Goal: Transaction & Acquisition: Purchase product/service

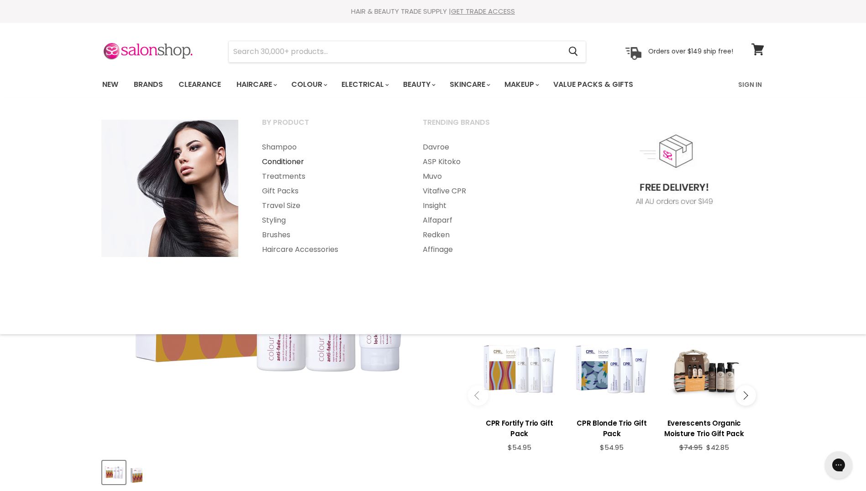
click at [293, 159] on link "Conditioner" at bounding box center [330, 161] width 159 height 15
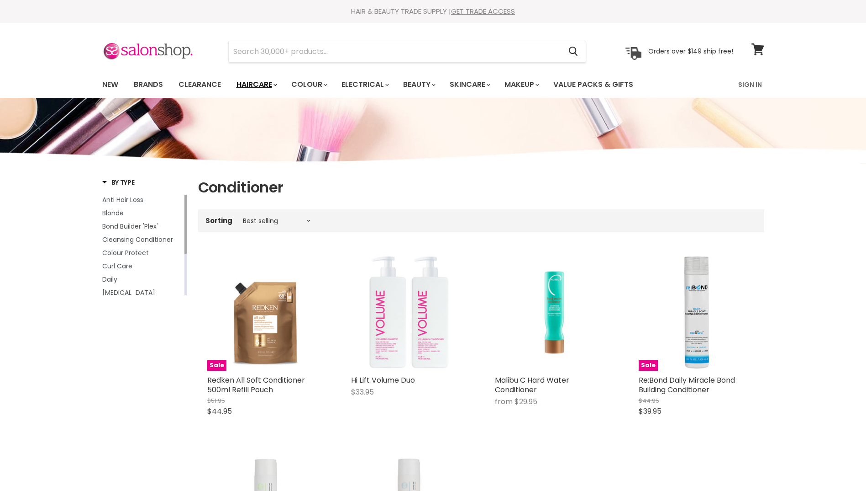
drag, startPoint x: 0, startPoint y: 0, endPoint x: 262, endPoint y: 85, distance: 275.7
click at [262, 85] on link "Haircare" at bounding box center [256, 84] width 53 height 19
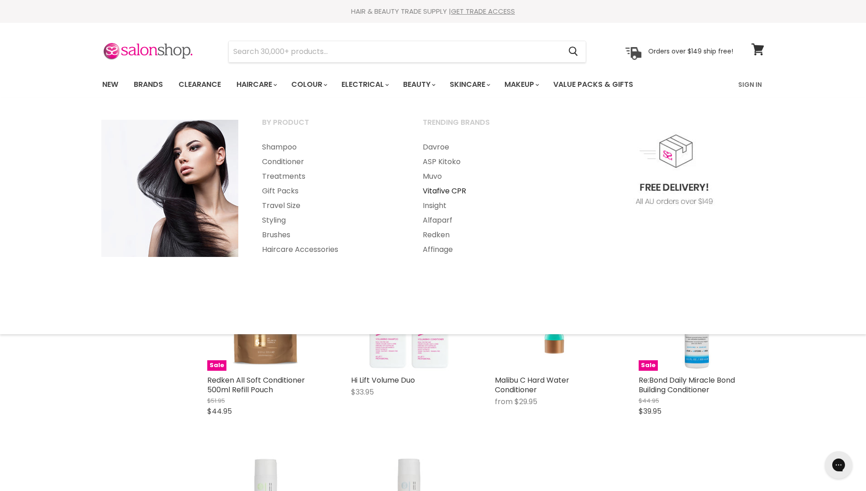
click at [454, 191] on link "Vitafive CPR" at bounding box center [491, 191] width 159 height 15
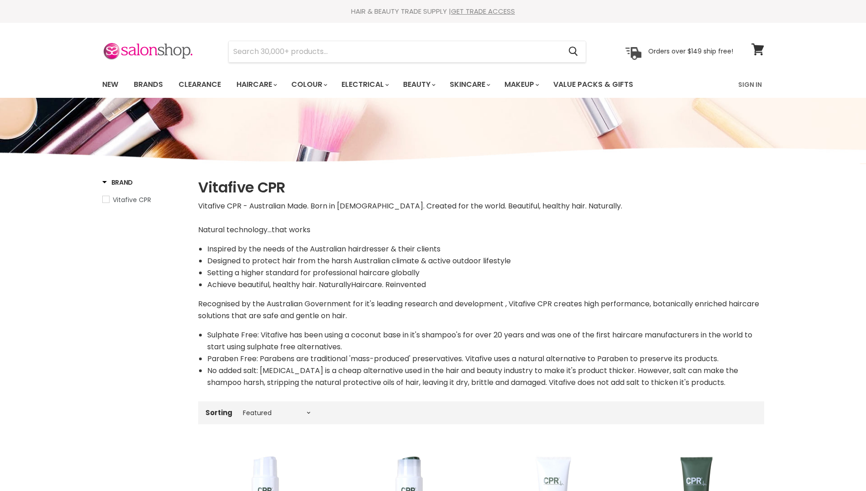
select select "manual"
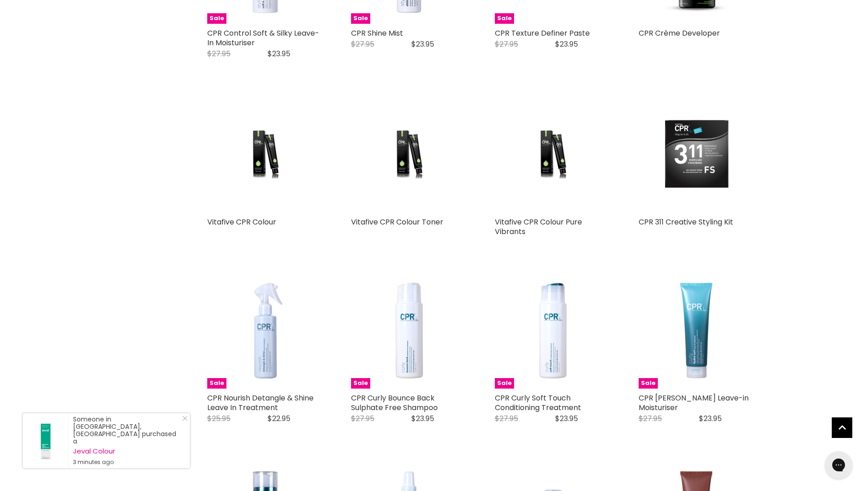
scroll to position [2043, 0]
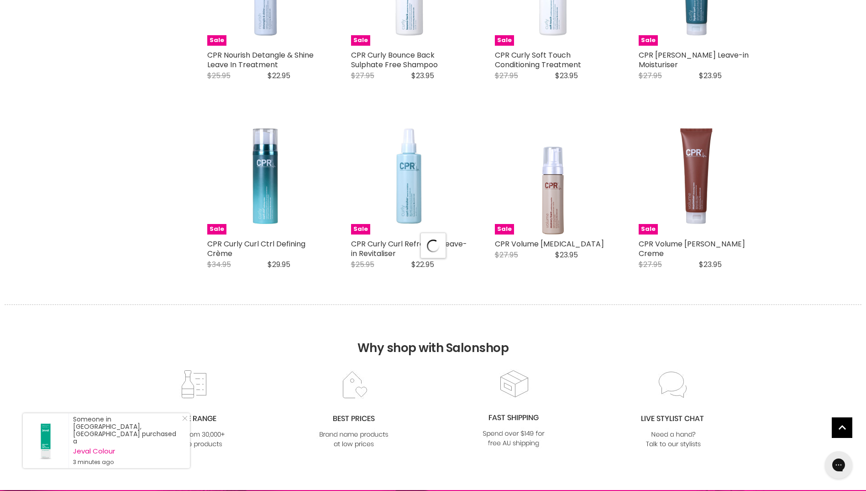
select select "manual"
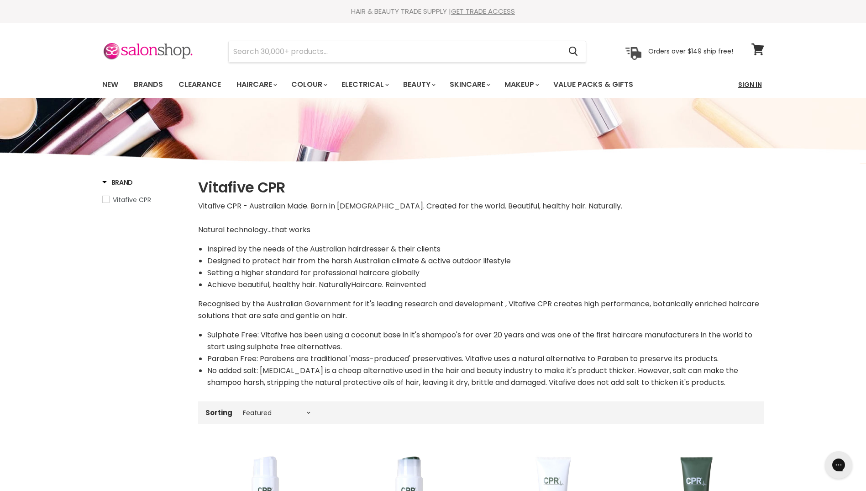
click at [749, 80] on link "Sign In" at bounding box center [750, 84] width 35 height 19
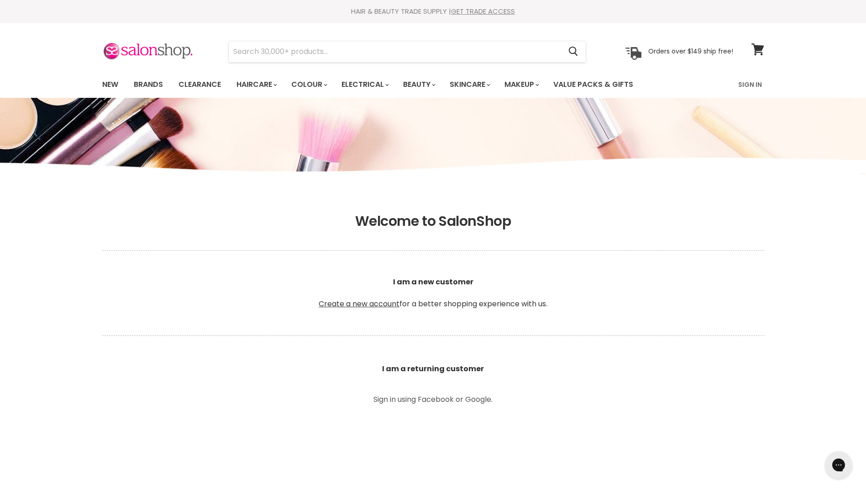
type input "sarah.tonna@lendlease.com"
click at [417, 397] on p "Sign in using Facebook or Google." at bounding box center [434, 399] width 206 height 7
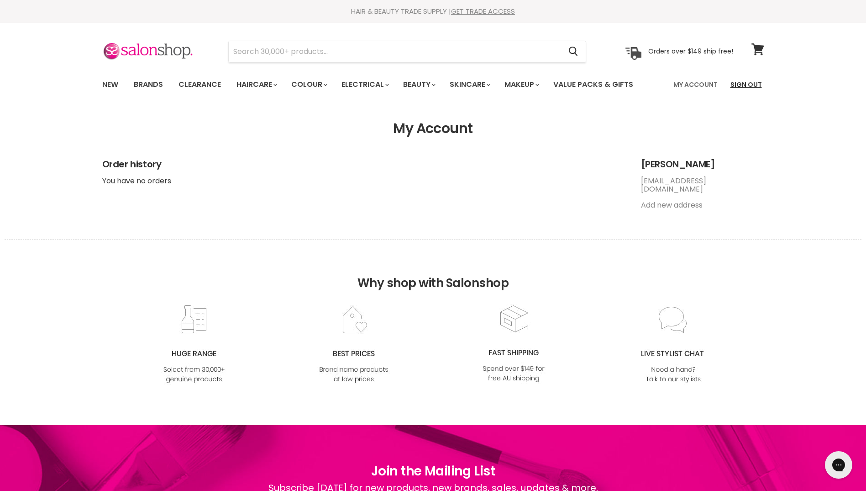
click at [743, 83] on link "Sign Out" at bounding box center [746, 84] width 42 height 19
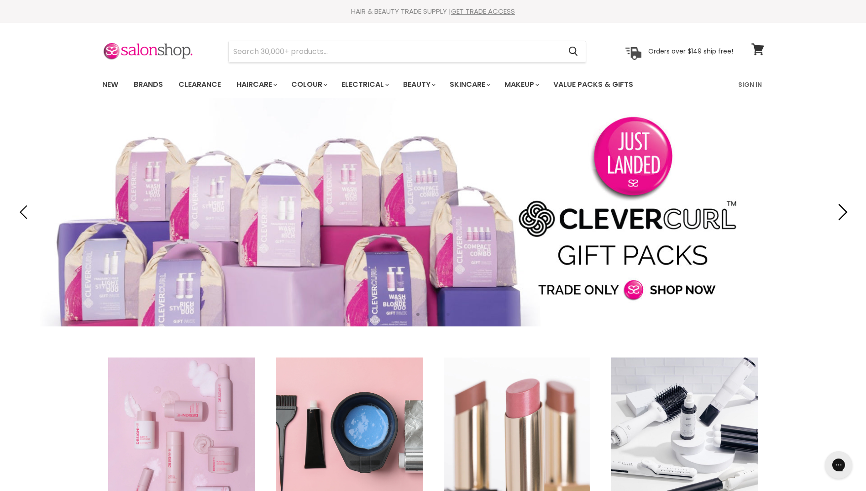
click at [838, 211] on icon "Next" at bounding box center [841, 212] width 16 height 16
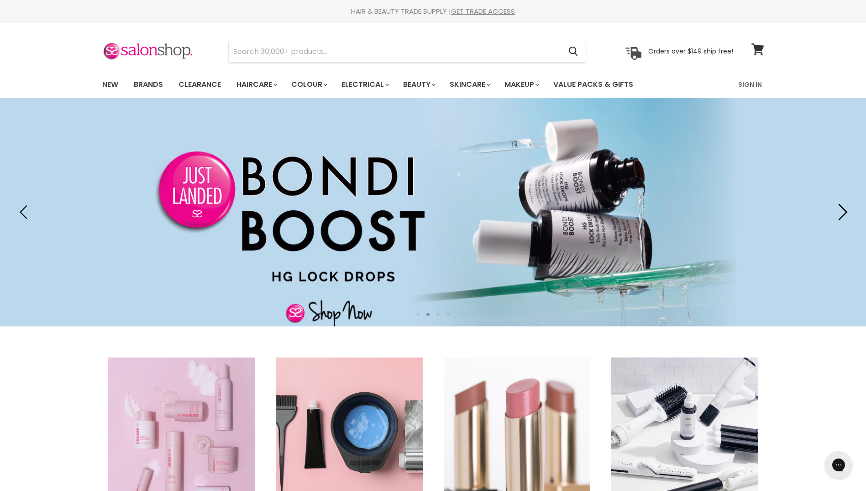
click at [838, 211] on icon "Next" at bounding box center [841, 212] width 16 height 16
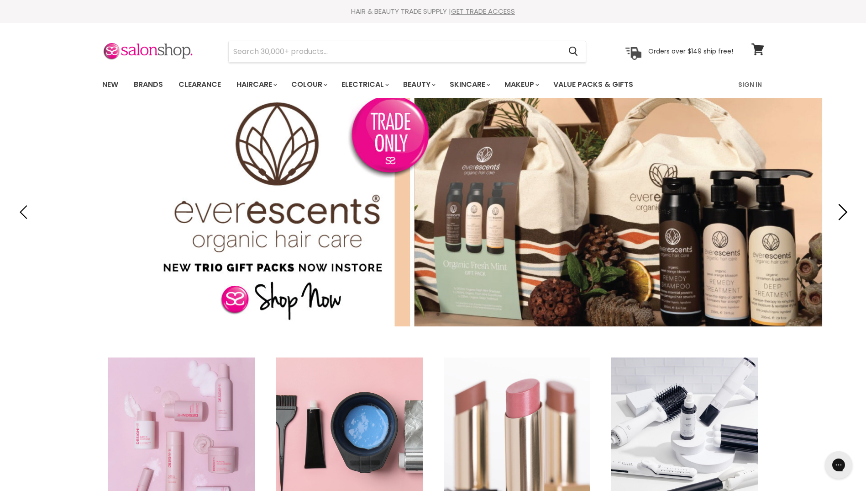
click at [838, 211] on icon "Next" at bounding box center [841, 212] width 16 height 16
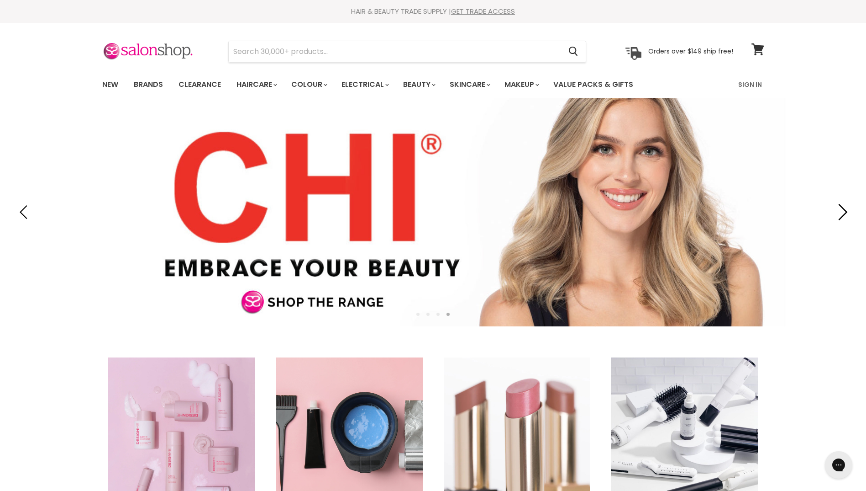
click at [838, 211] on icon "Next" at bounding box center [841, 212] width 16 height 16
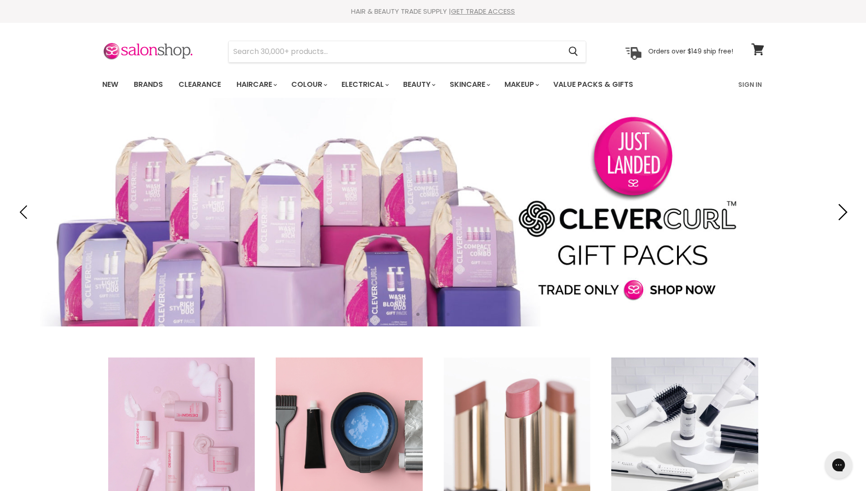
click at [838, 211] on icon "Next" at bounding box center [841, 212] width 16 height 16
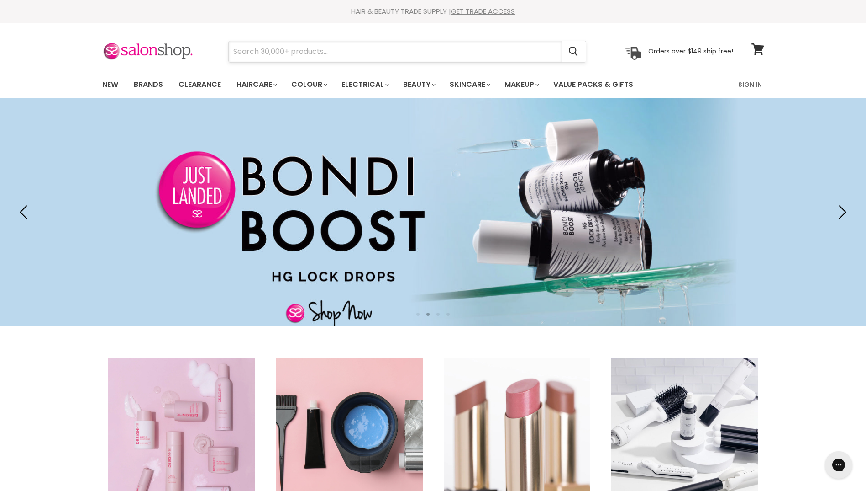
click at [396, 57] on input "Search" at bounding box center [395, 51] width 333 height 21
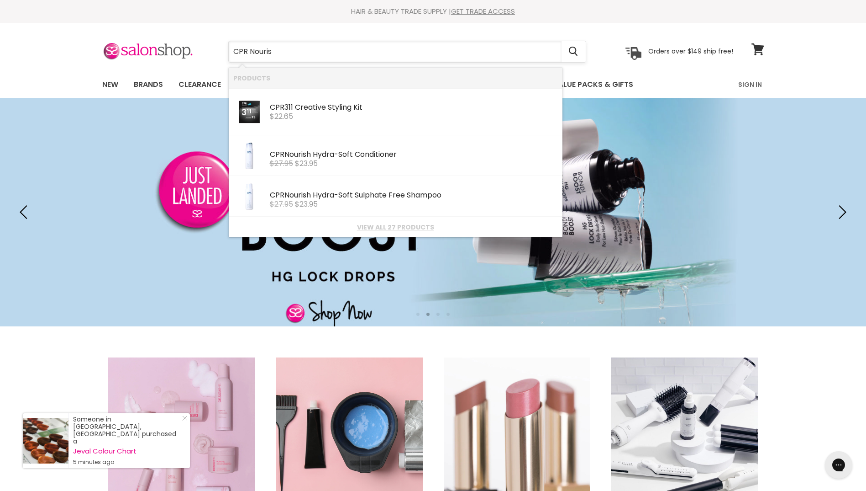
type input "CPR Nourish"
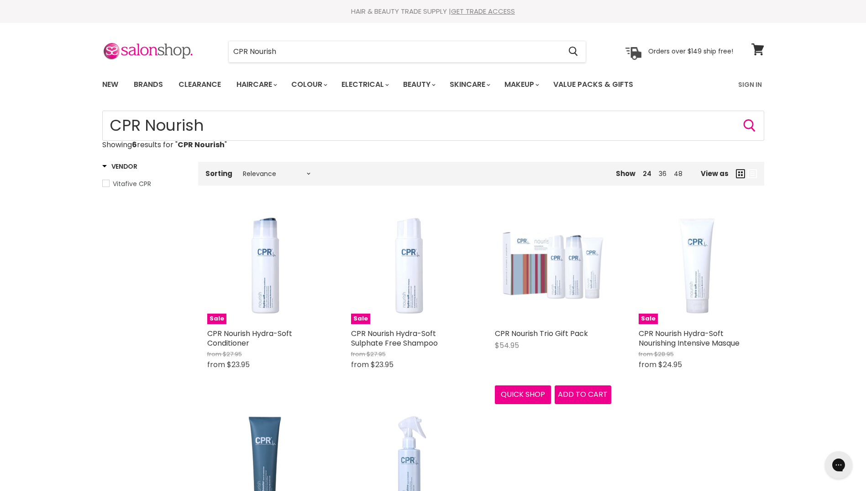
click at [575, 262] on img "Main content" at bounding box center [553, 265] width 116 height 116
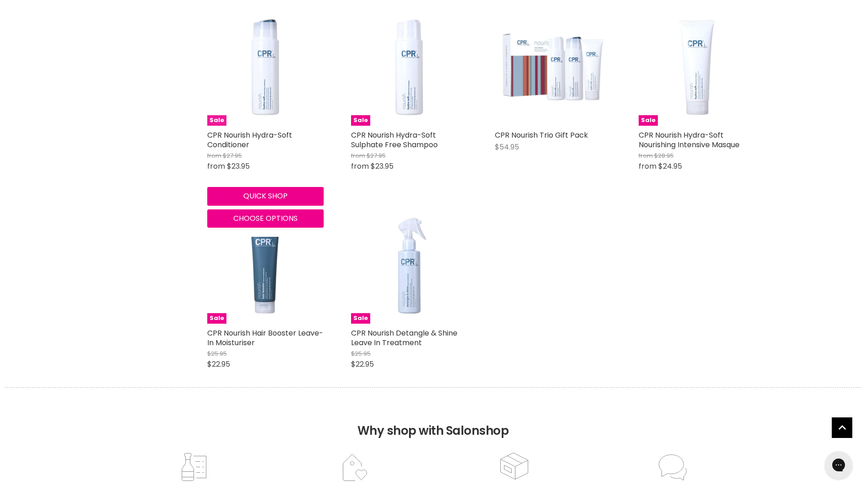
click at [265, 92] on img "Main content" at bounding box center [265, 67] width 116 height 116
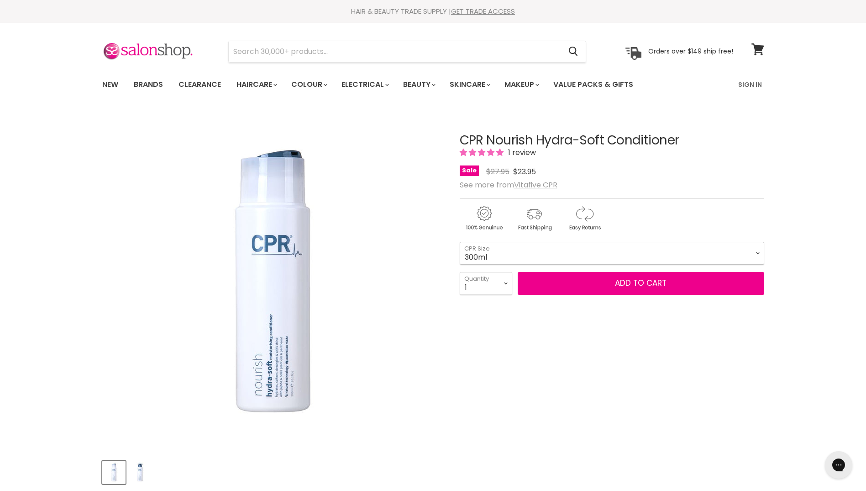
click at [753, 264] on select "300ml 900ml" at bounding box center [612, 253] width 305 height 23
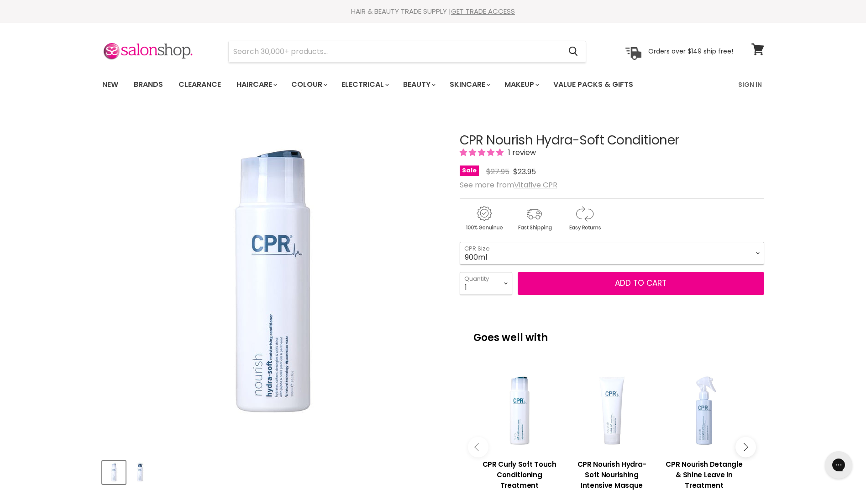
click at [460, 261] on select "300ml 900ml" at bounding box center [612, 253] width 305 height 23
select select "900ml"
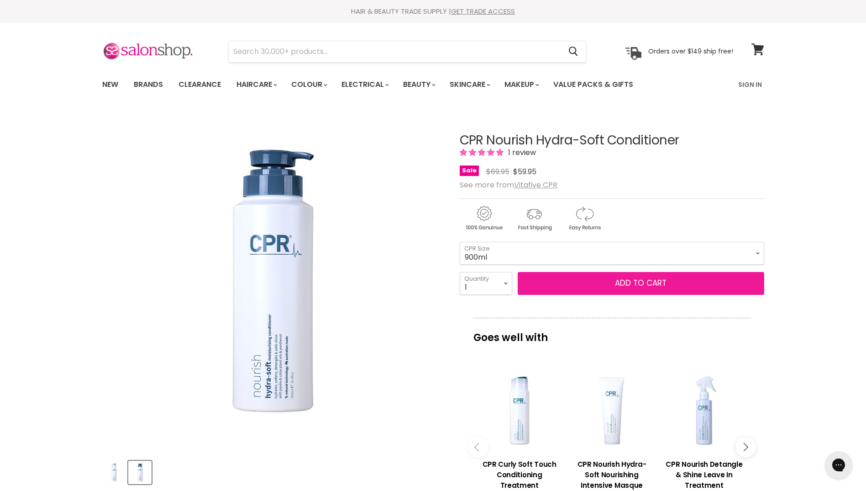
click at [541, 281] on button "Add to cart" at bounding box center [641, 283] width 247 height 23
click at [645, 285] on button "Add to cart" at bounding box center [641, 283] width 247 height 23
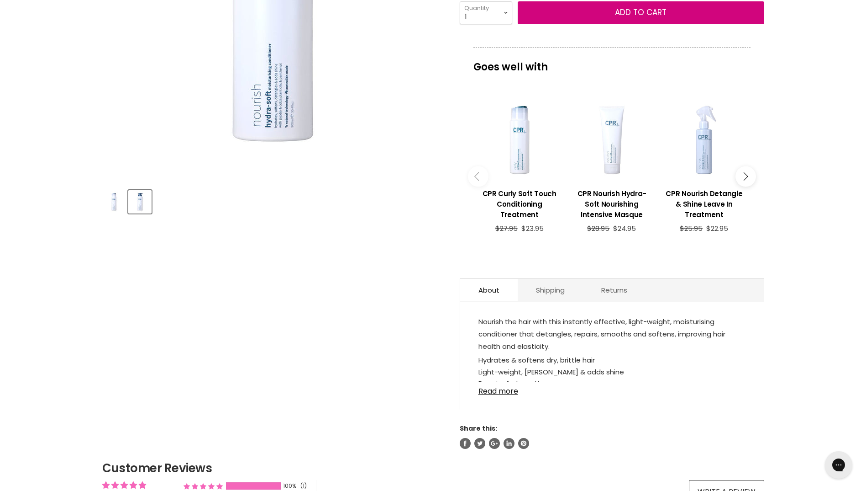
scroll to position [274, 0]
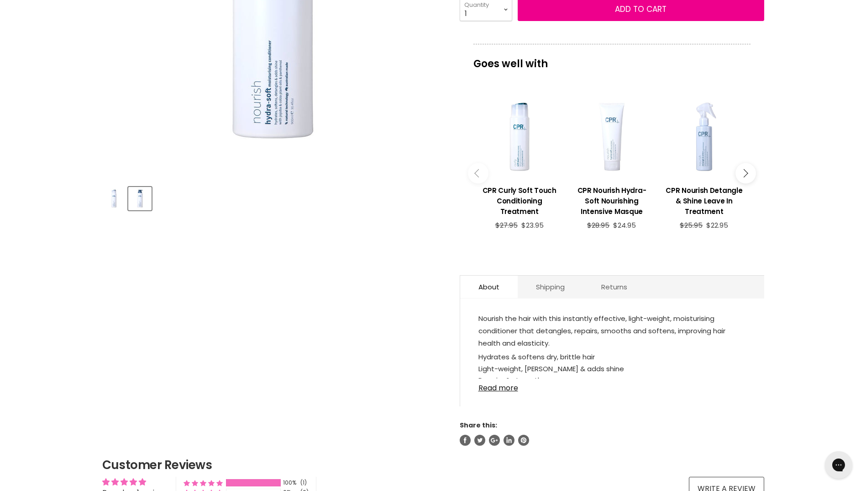
click at [747, 181] on button "Main content" at bounding box center [746, 173] width 21 height 21
click at [750, 174] on button "Main content" at bounding box center [746, 173] width 21 height 21
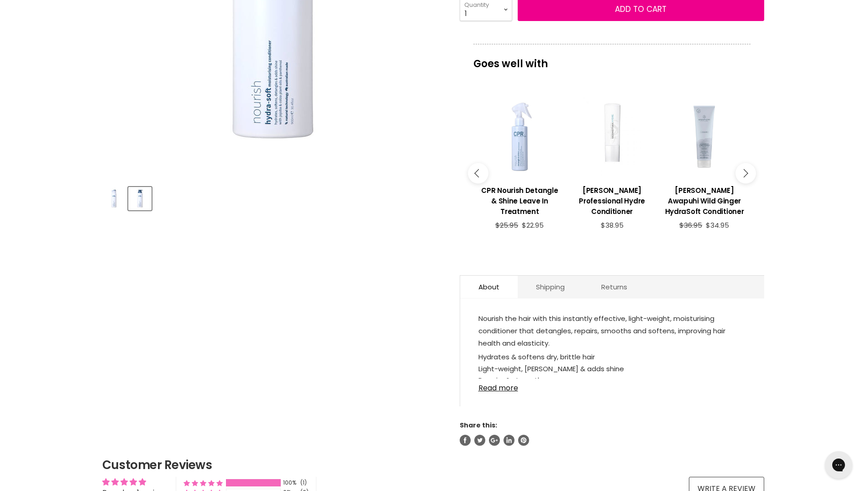
click at [750, 174] on button "Main content" at bounding box center [746, 173] width 21 height 21
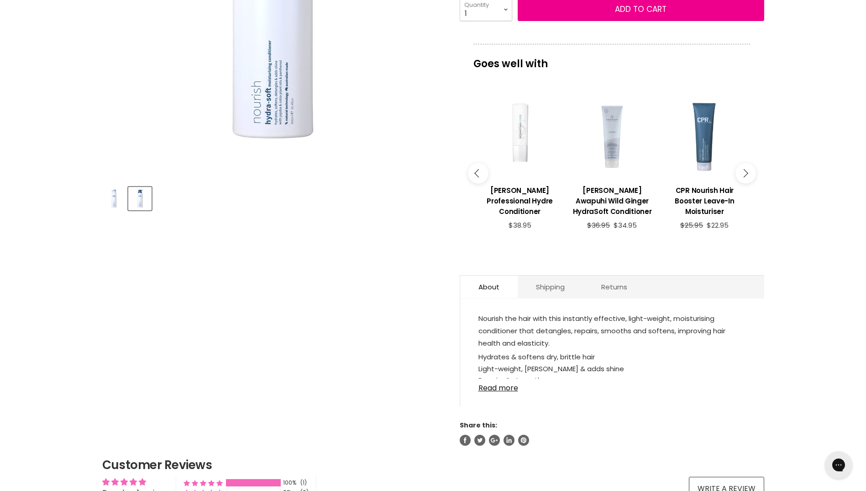
click at [750, 174] on button "Main content" at bounding box center [746, 173] width 21 height 21
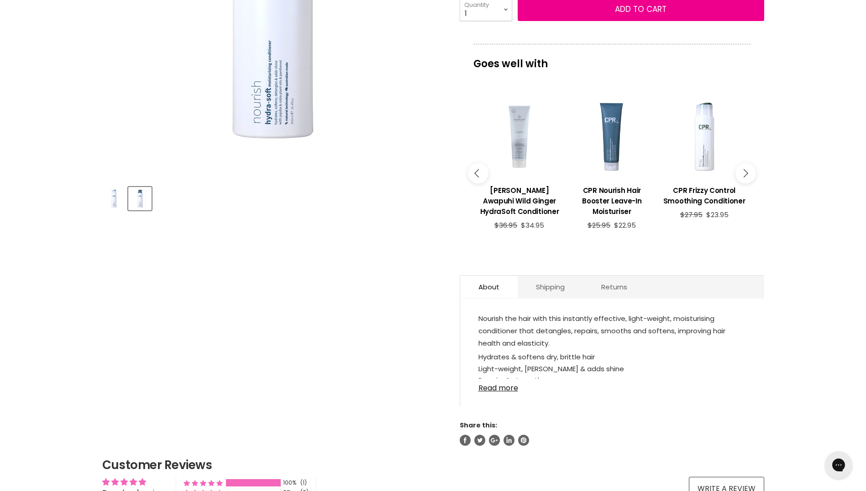
click at [746, 175] on icon "Main content" at bounding box center [744, 173] width 8 height 8
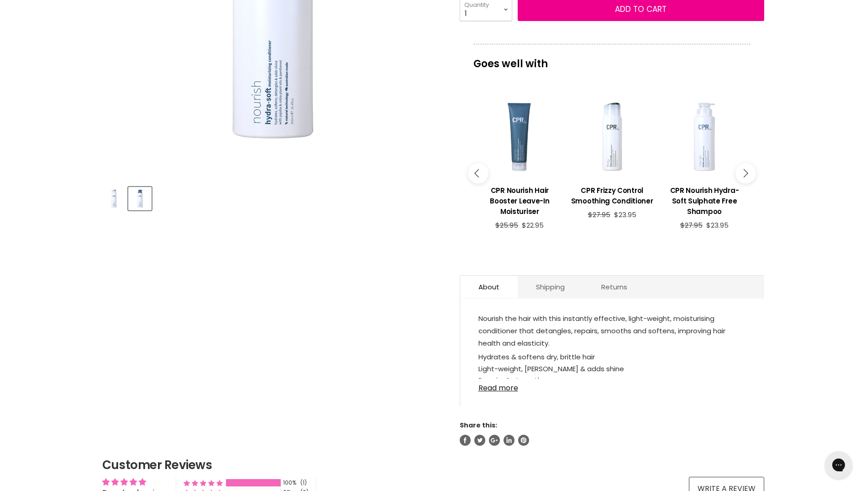
click at [705, 173] on div "Main content" at bounding box center [704, 136] width 83 height 83
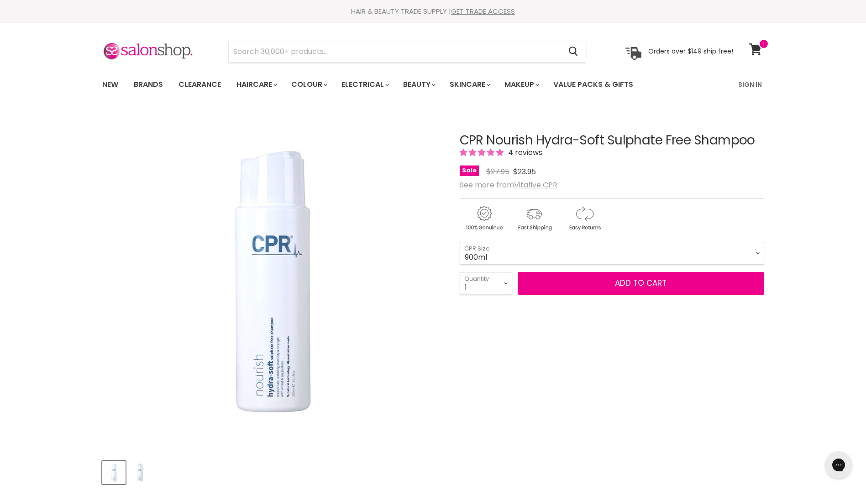
click at [460, 261] on select "300ml 900ml" at bounding box center [612, 253] width 305 height 23
select select "900ml"
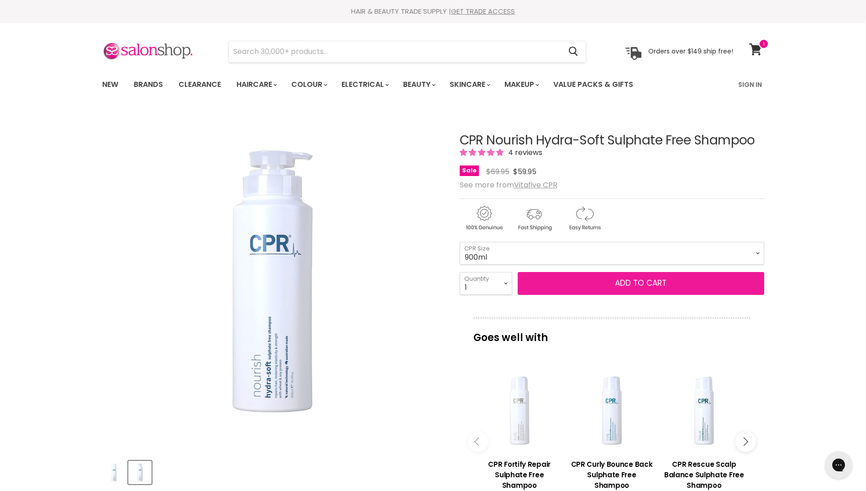
click at [641, 295] on button "Add to cart" at bounding box center [641, 283] width 247 height 23
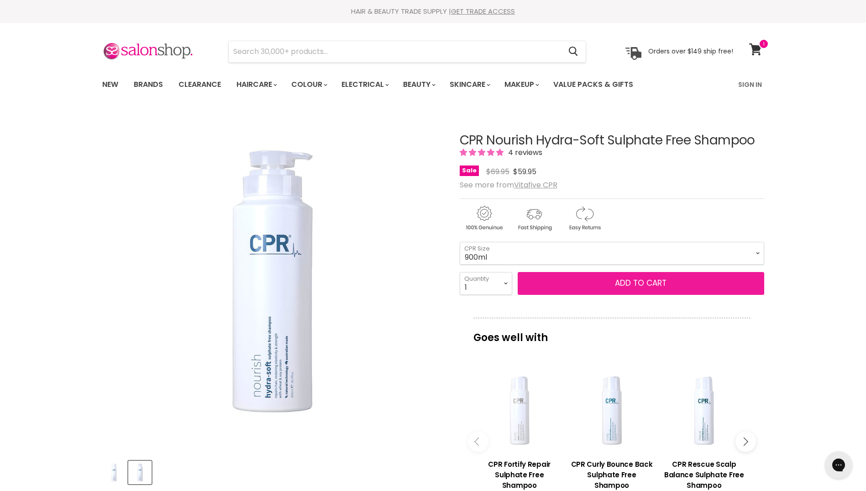
click at [630, 295] on button "Add to cart" at bounding box center [641, 283] width 247 height 23
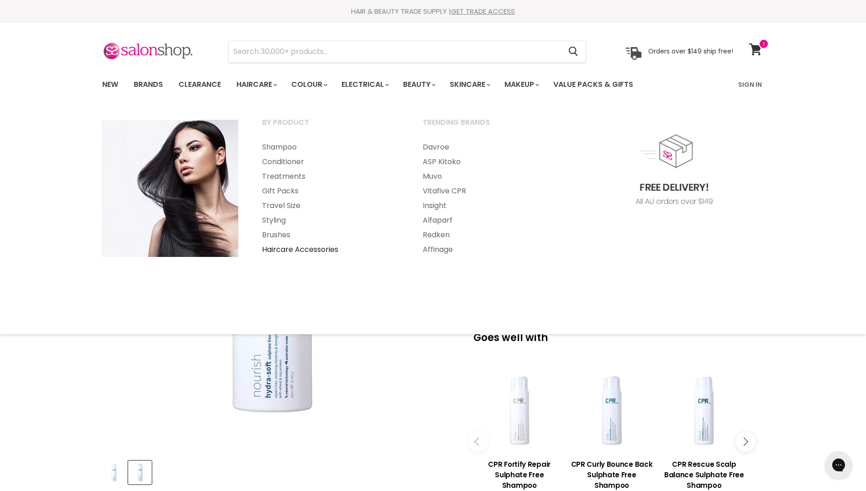
click at [315, 247] on link "Haircare Accessories" at bounding box center [330, 249] width 159 height 15
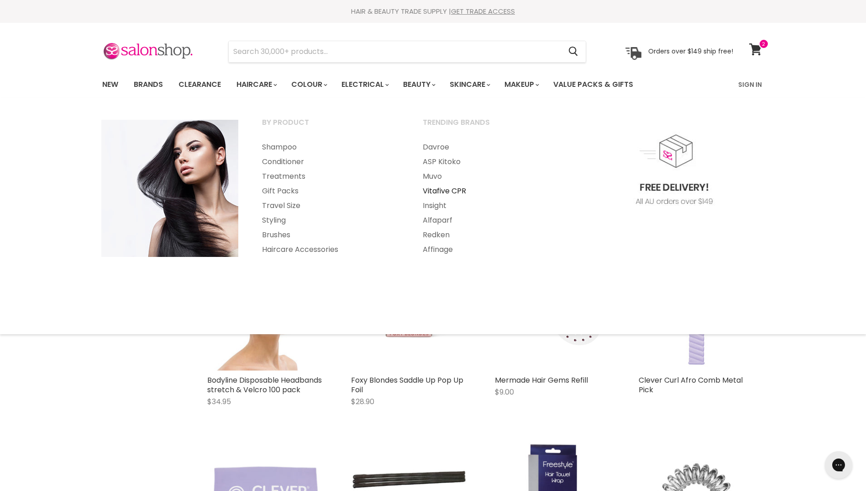
click at [455, 192] on link "Vitafive CPR" at bounding box center [491, 191] width 159 height 15
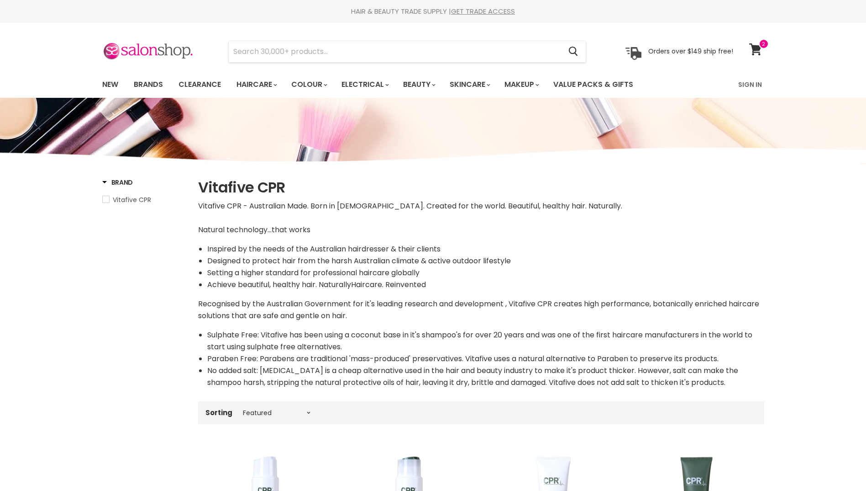
select select "manual"
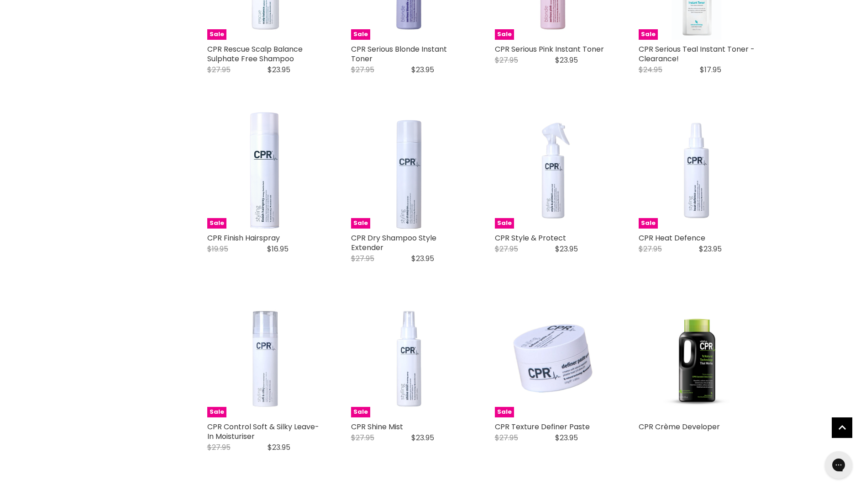
scroll to position [1669, 0]
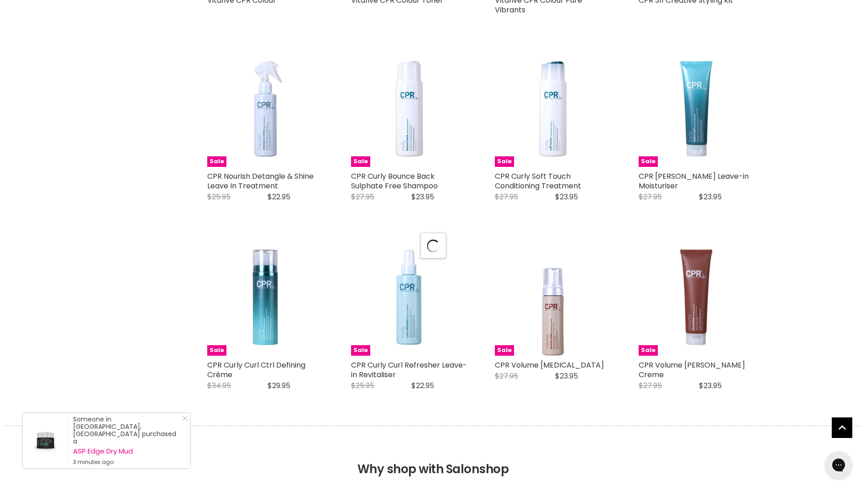
scroll to position [2284, 0]
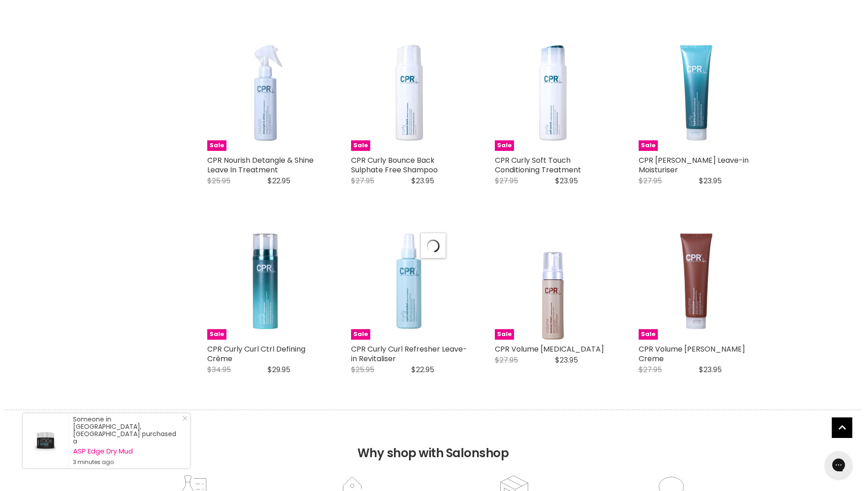
select select "manual"
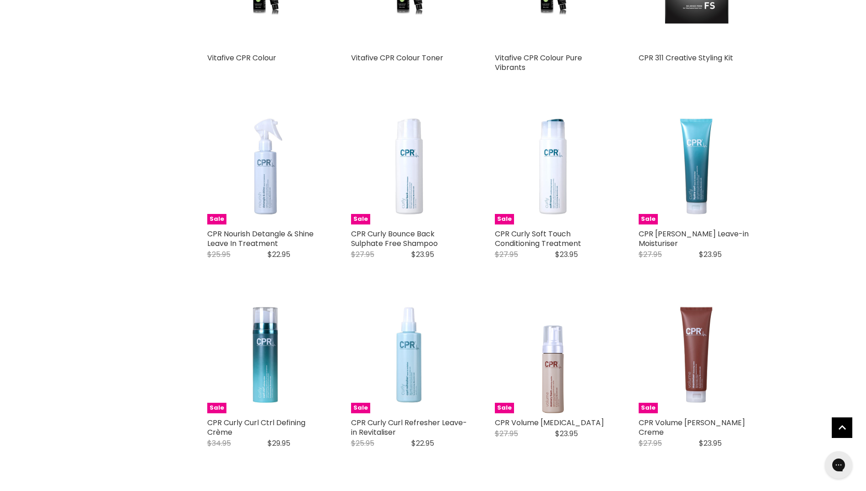
scroll to position [2244, 0]
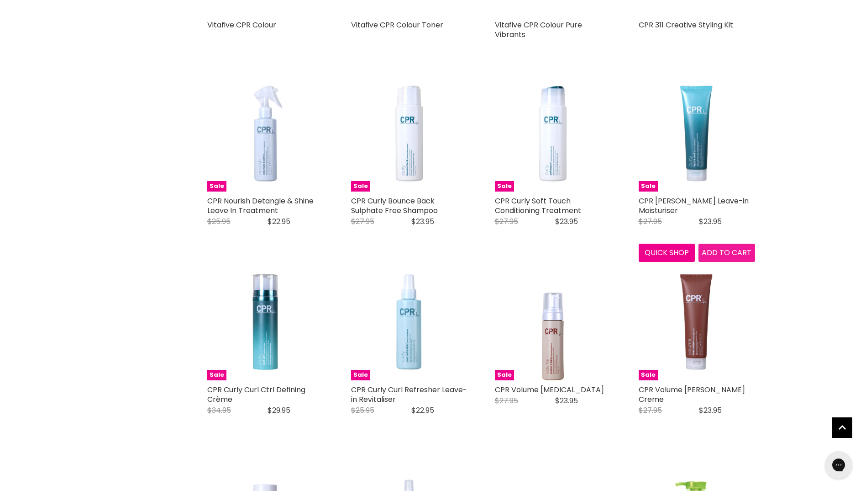
click at [730, 248] on span "Add to cart" at bounding box center [727, 252] width 50 height 11
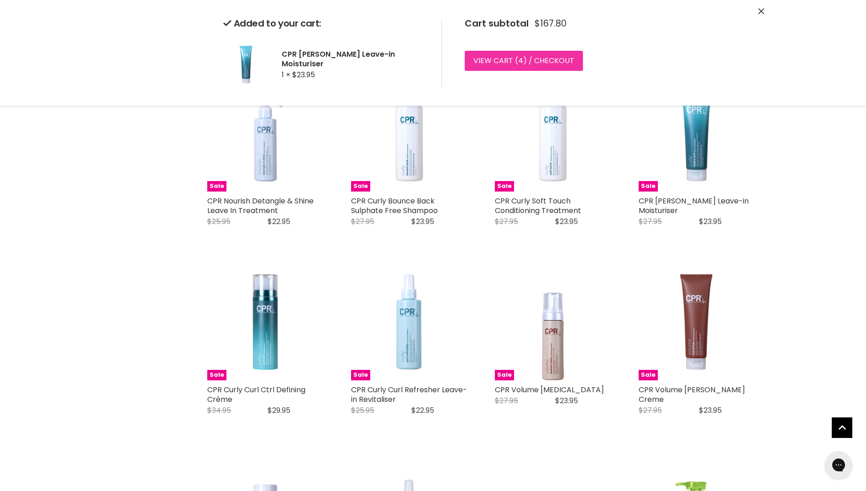
click at [501, 61] on link "View cart ( 4 ) / Checkout" at bounding box center [524, 61] width 118 height 20
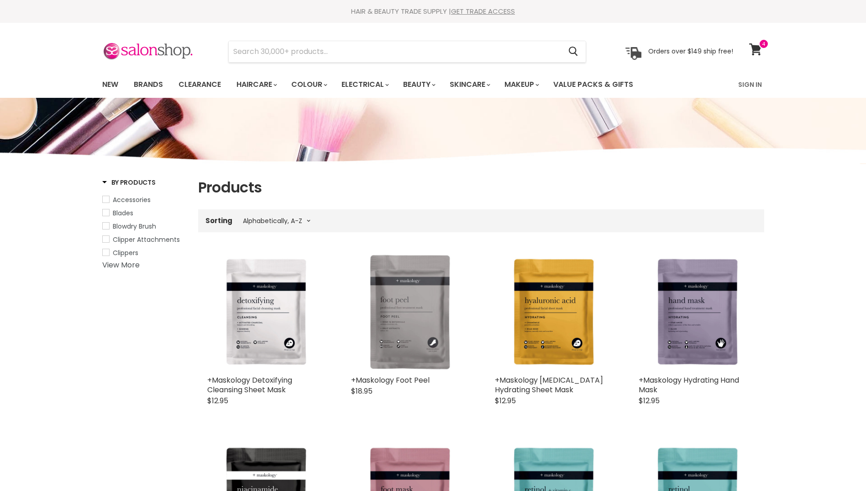
select select "title-ascending"
click at [752, 84] on link "Sign In" at bounding box center [750, 84] width 35 height 19
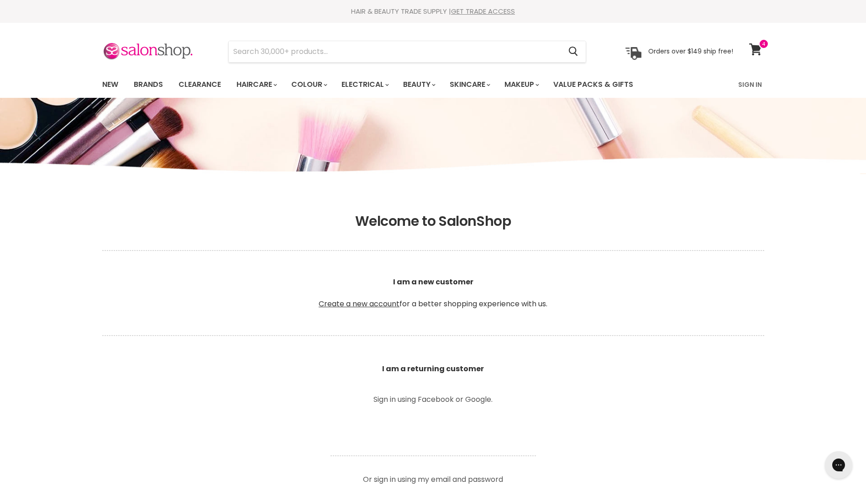
type input "[PERSON_NAME][EMAIL_ADDRESS][PERSON_NAME][DOMAIN_NAME]"
click at [416, 475] on p "Or sign in using my email and password" at bounding box center [434, 475] width 206 height 15
drag, startPoint x: 395, startPoint y: 481, endPoint x: 433, endPoint y: 479, distance: 37.5
click at [397, 481] on p "Or sign in using my email and password" at bounding box center [434, 475] width 206 height 15
click at [484, 478] on p "Or sign in using my email and password" at bounding box center [434, 475] width 206 height 15
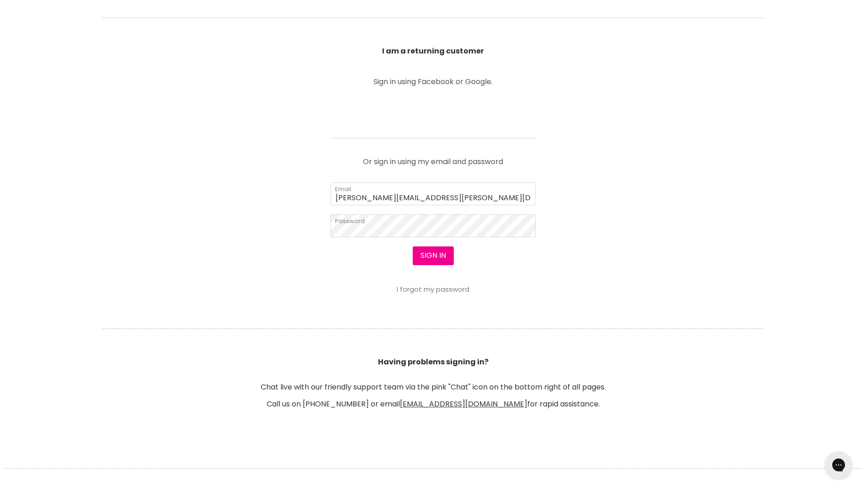
scroll to position [362, 0]
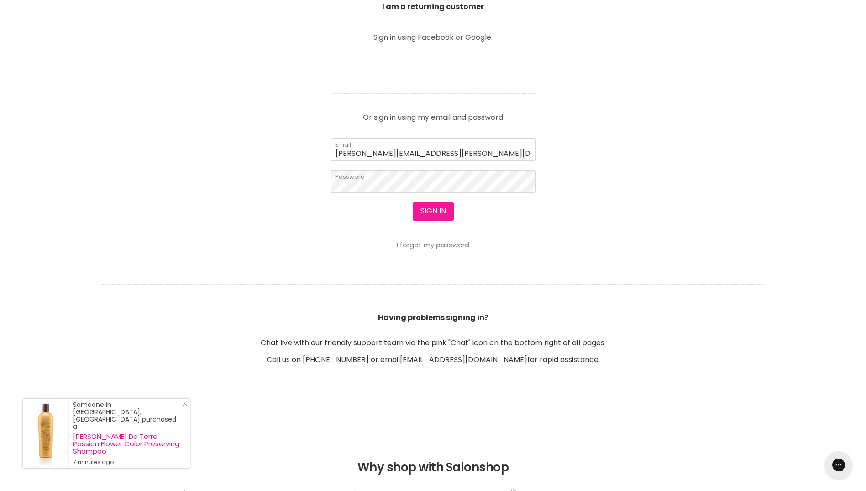
click at [438, 207] on button "Sign in" at bounding box center [433, 211] width 41 height 18
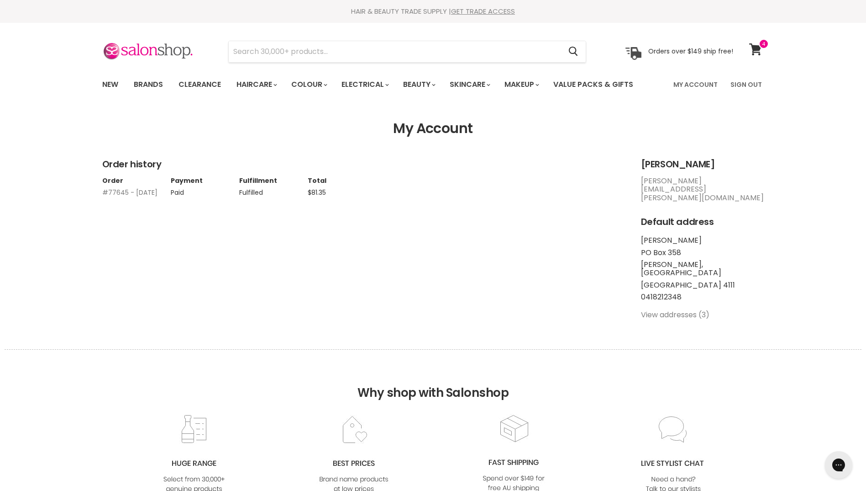
click at [111, 197] on link "#77645 - 18 Mar, 2025" at bounding box center [129, 192] width 55 height 9
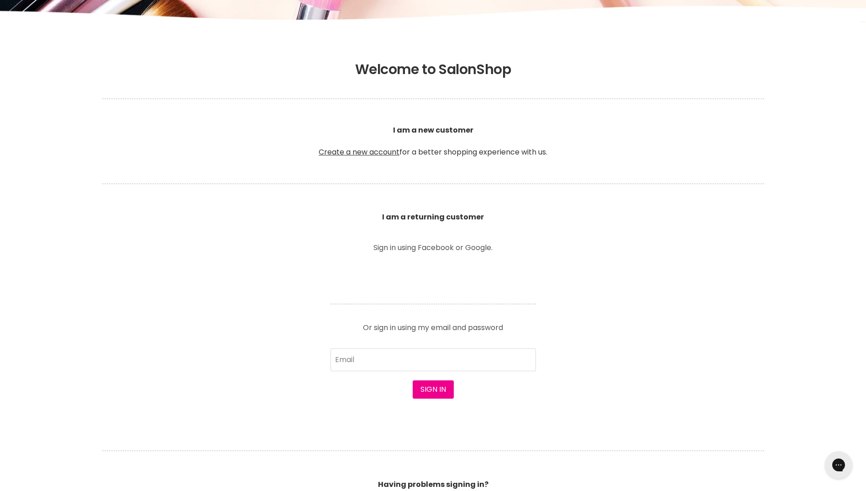
scroll to position [150, 0]
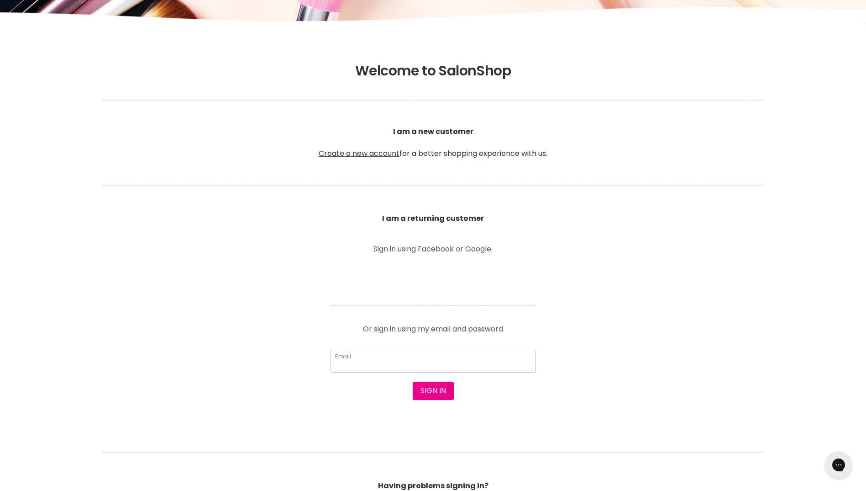
click at [471, 367] on input "Email" at bounding box center [434, 360] width 206 height 23
click at [616, 341] on section "Welcome to SalonShop I am a new customer Create a new account for a better shop…" at bounding box center [433, 308] width 866 height 519
click at [469, 354] on input "Email" at bounding box center [434, 360] width 206 height 23
drag, startPoint x: 657, startPoint y: 331, endPoint x: 662, endPoint y: 328, distance: 5.3
click at [659, 330] on section "Welcome to SalonShop I am a new customer Create a new account for a better shop…" at bounding box center [433, 308] width 866 height 519
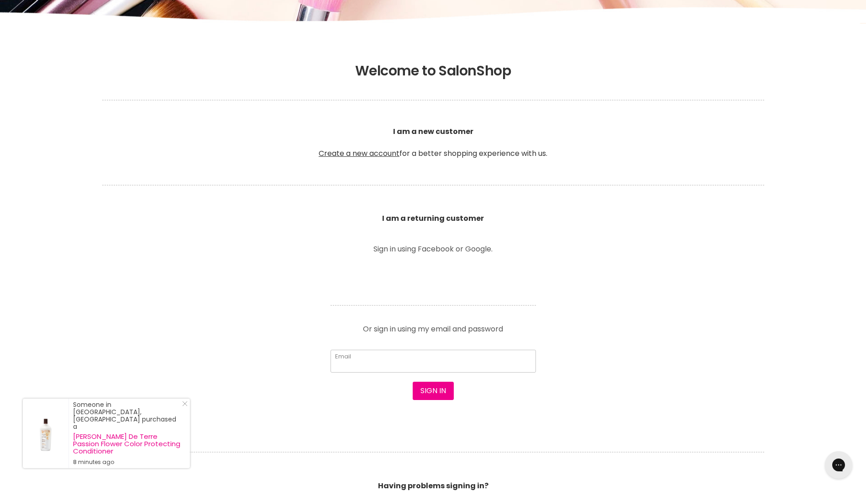
click at [403, 361] on input "Email" at bounding box center [434, 360] width 206 height 23
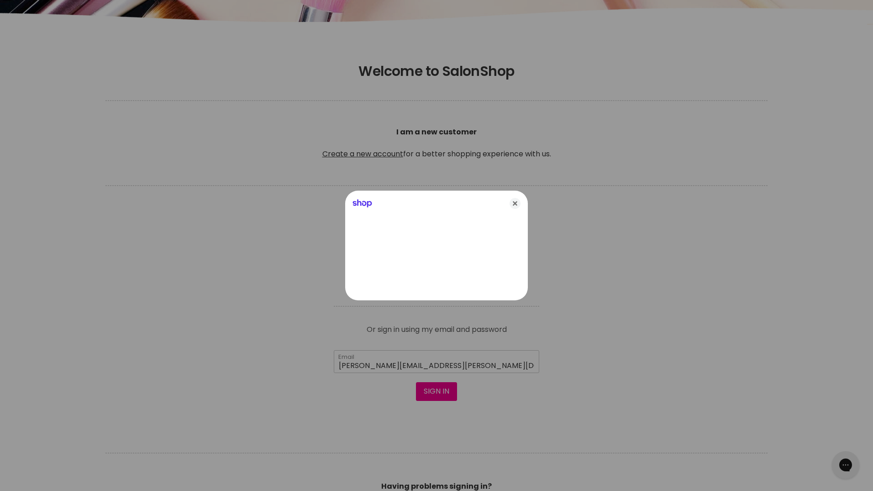
type input "sarah.tonna@lendlease.com"
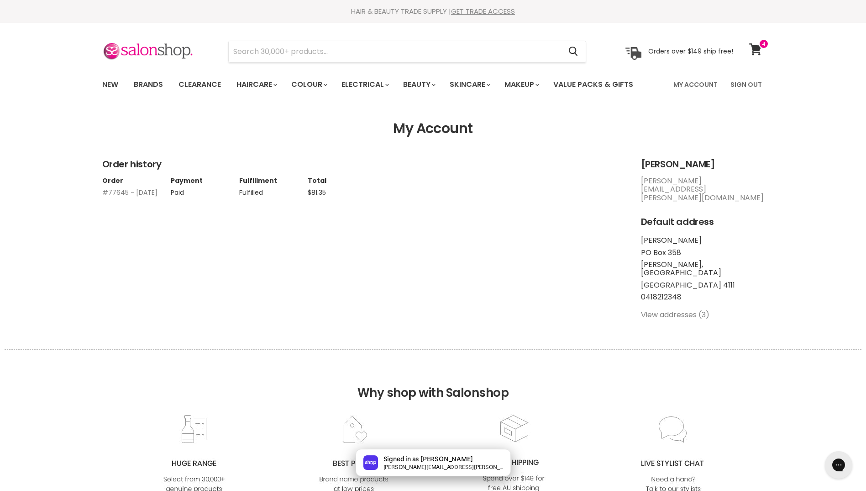
drag, startPoint x: 0, startPoint y: 0, endPoint x: 109, endPoint y: 195, distance: 223.3
click at [109, 195] on link "#77645 - 18 Mar, 2025" at bounding box center [129, 192] width 55 height 9
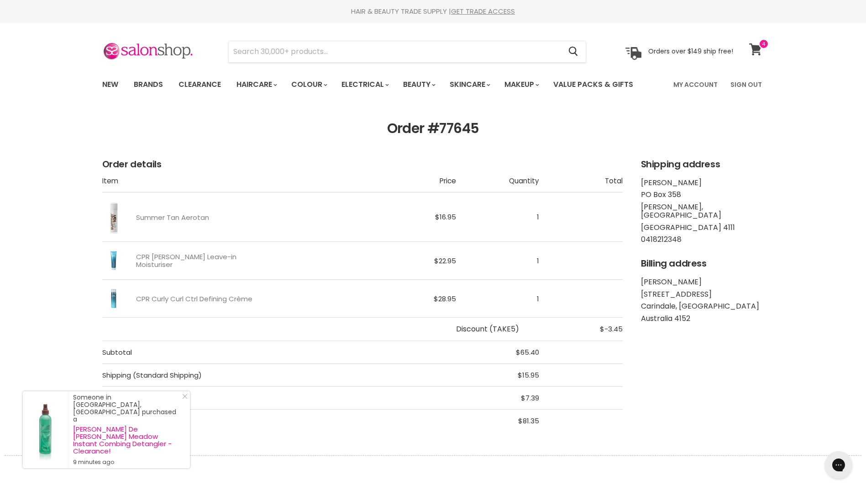
click at [753, 46] on icon at bounding box center [756, 49] width 12 height 12
